Goal: Check status: Check status

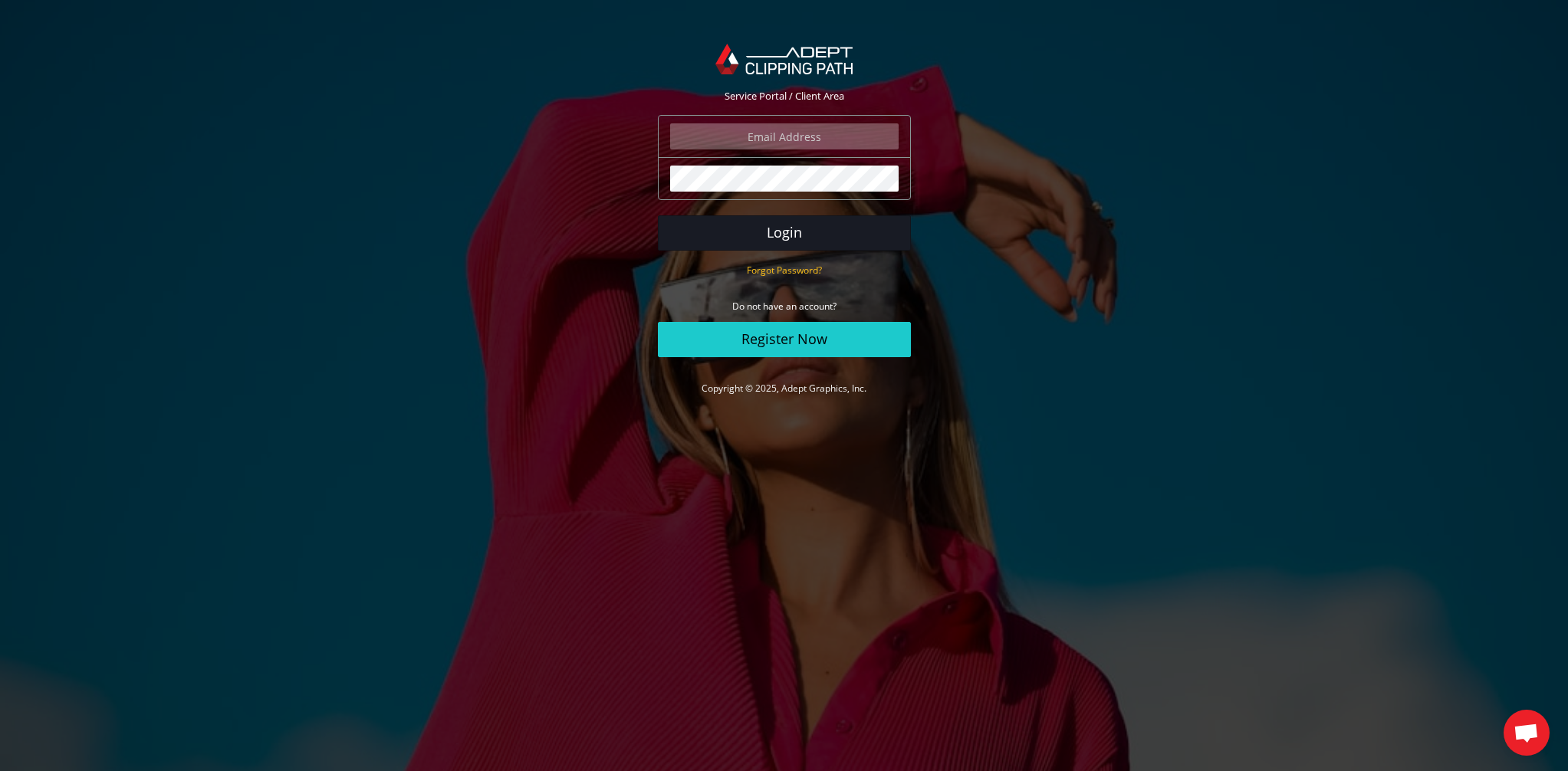
type input "[PERSON_NAME][EMAIL_ADDRESS][DOMAIN_NAME]"
click at [815, 236] on button "Login" at bounding box center [784, 233] width 253 height 35
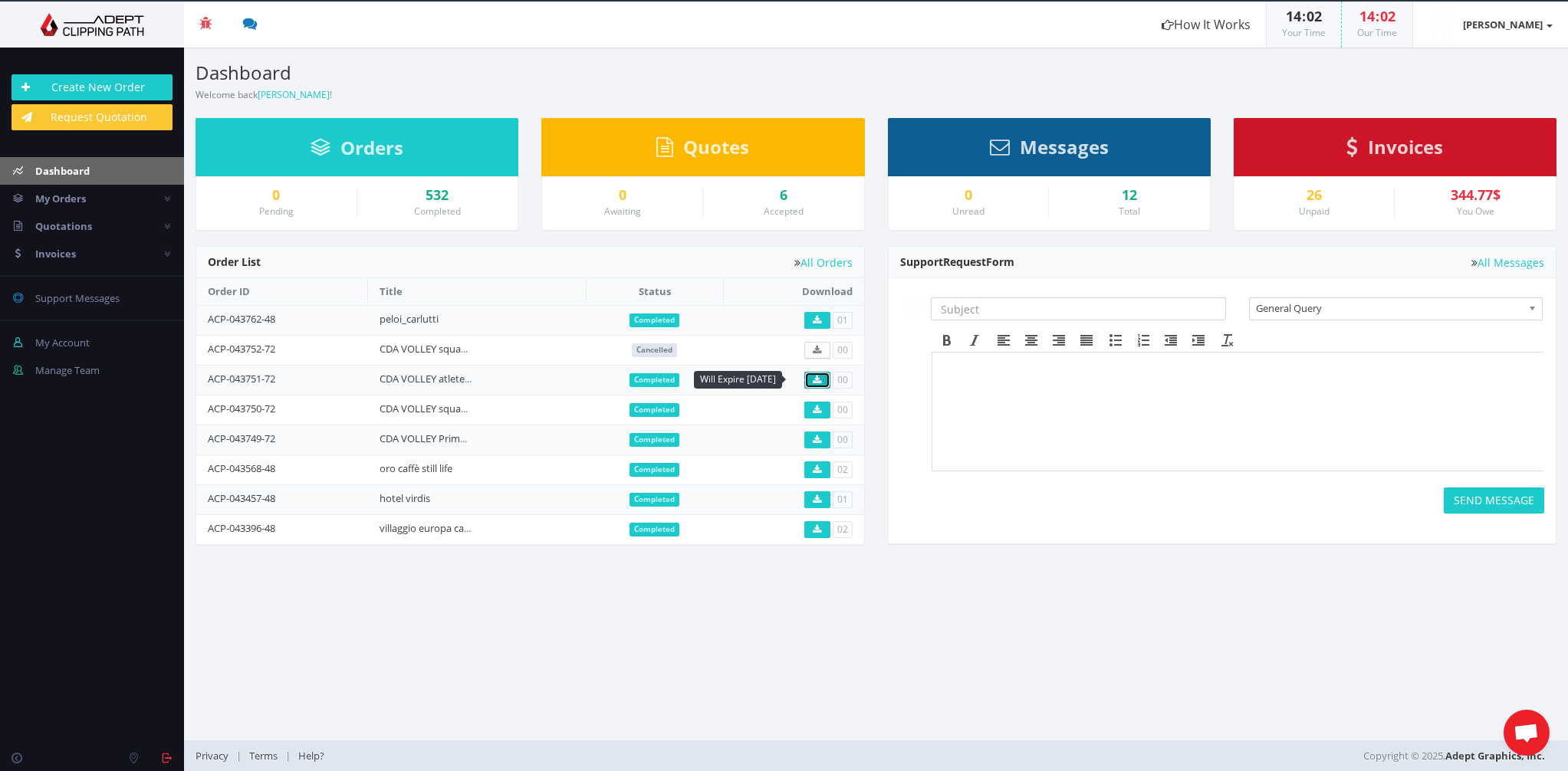
click at [820, 379] on icon at bounding box center [817, 380] width 9 height 10
click at [817, 407] on icon at bounding box center [817, 410] width 9 height 10
click at [818, 440] on icon at bounding box center [817, 440] width 9 height 10
